Goal: Task Accomplishment & Management: Use online tool/utility

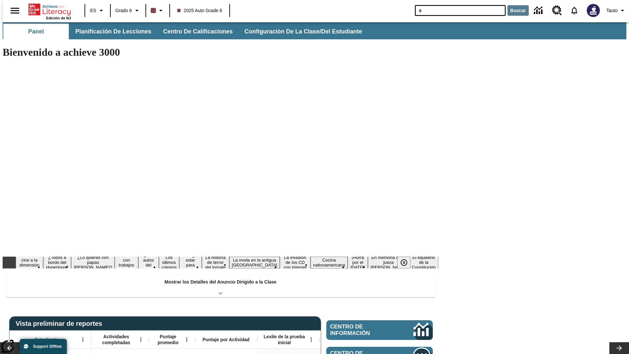
type input "s"
click at [514, 10] on button "Buscar" at bounding box center [517, 10] width 21 height 10
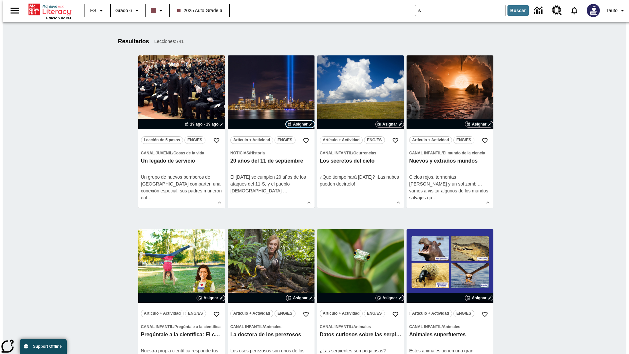
click at [300, 124] on span "Asignar" at bounding box center [300, 124] width 15 height 6
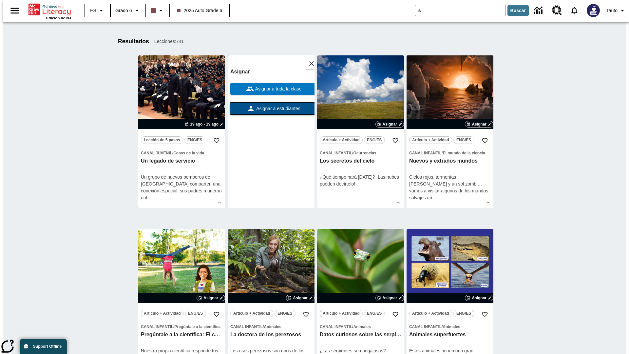
click at [271, 108] on span "Asignar a estudiantes" at bounding box center [278, 108] width 46 height 7
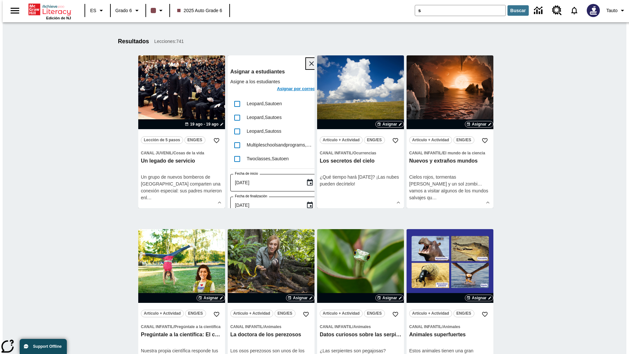
click at [309, 64] on icon "Cerrar" at bounding box center [311, 63] width 5 height 5
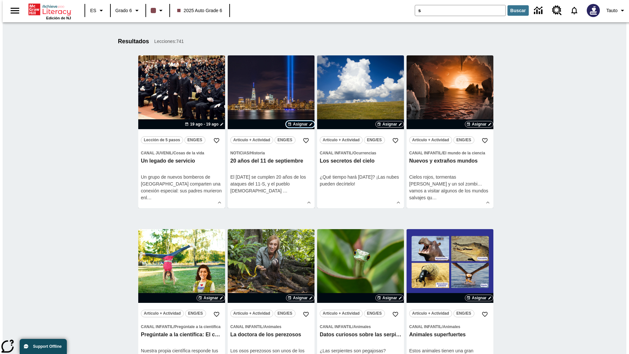
click at [300, 124] on span "Asignar" at bounding box center [300, 124] width 15 height 6
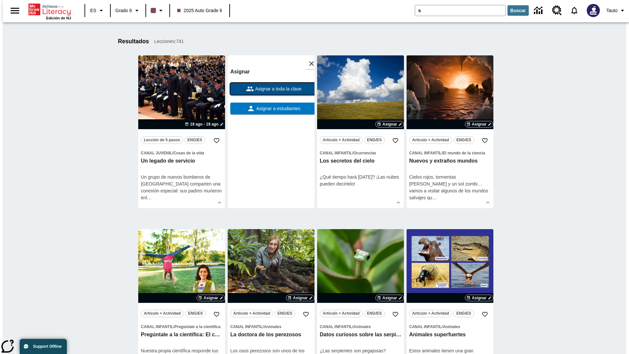
click at [271, 89] on span "Asignar a toda la clase" at bounding box center [278, 88] width 48 height 7
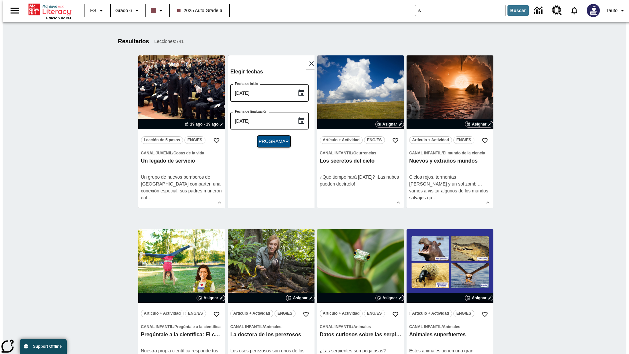
click at [271, 141] on span "Programar" at bounding box center [274, 141] width 30 height 7
